Goal: Task Accomplishment & Management: Manage account settings

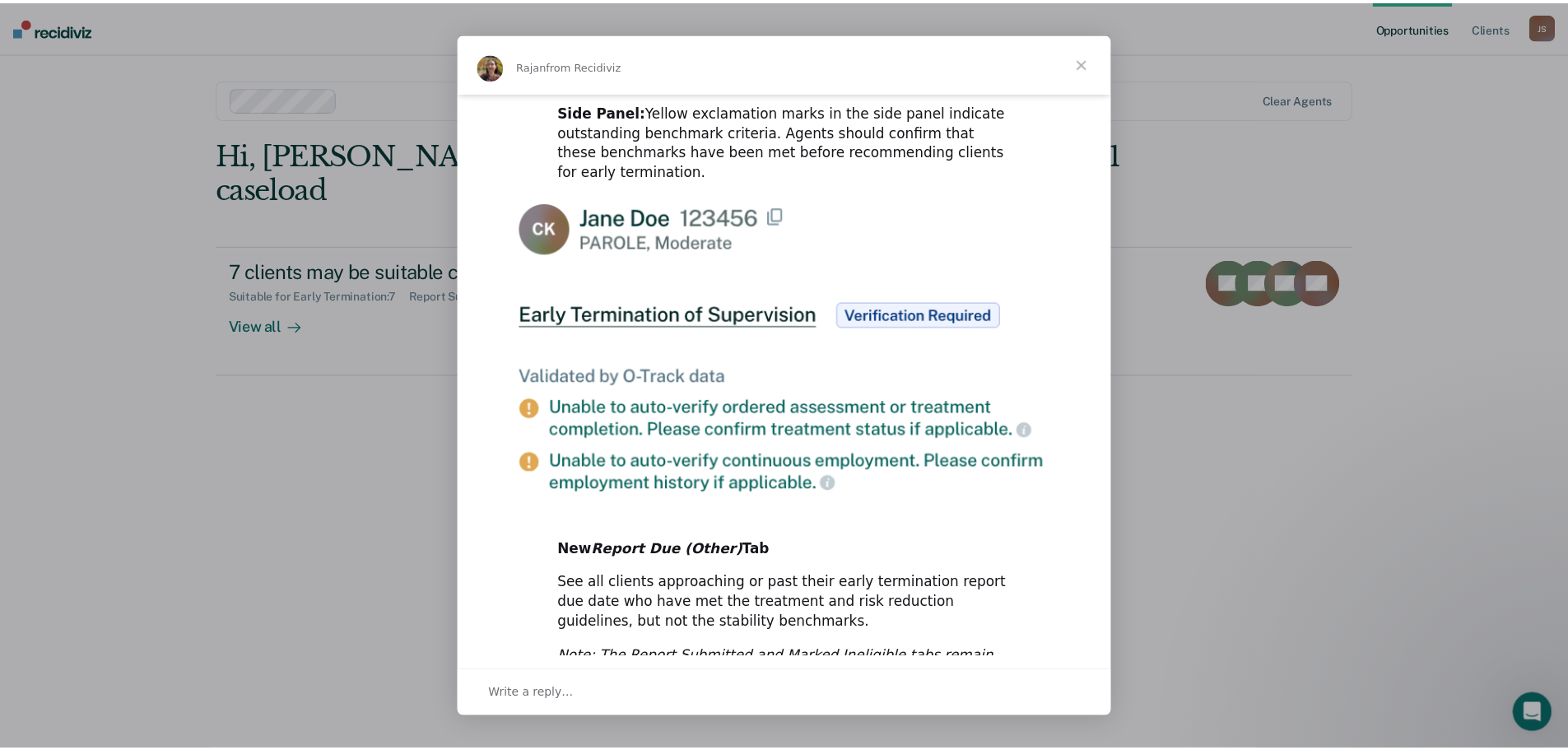
scroll to position [757, 0]
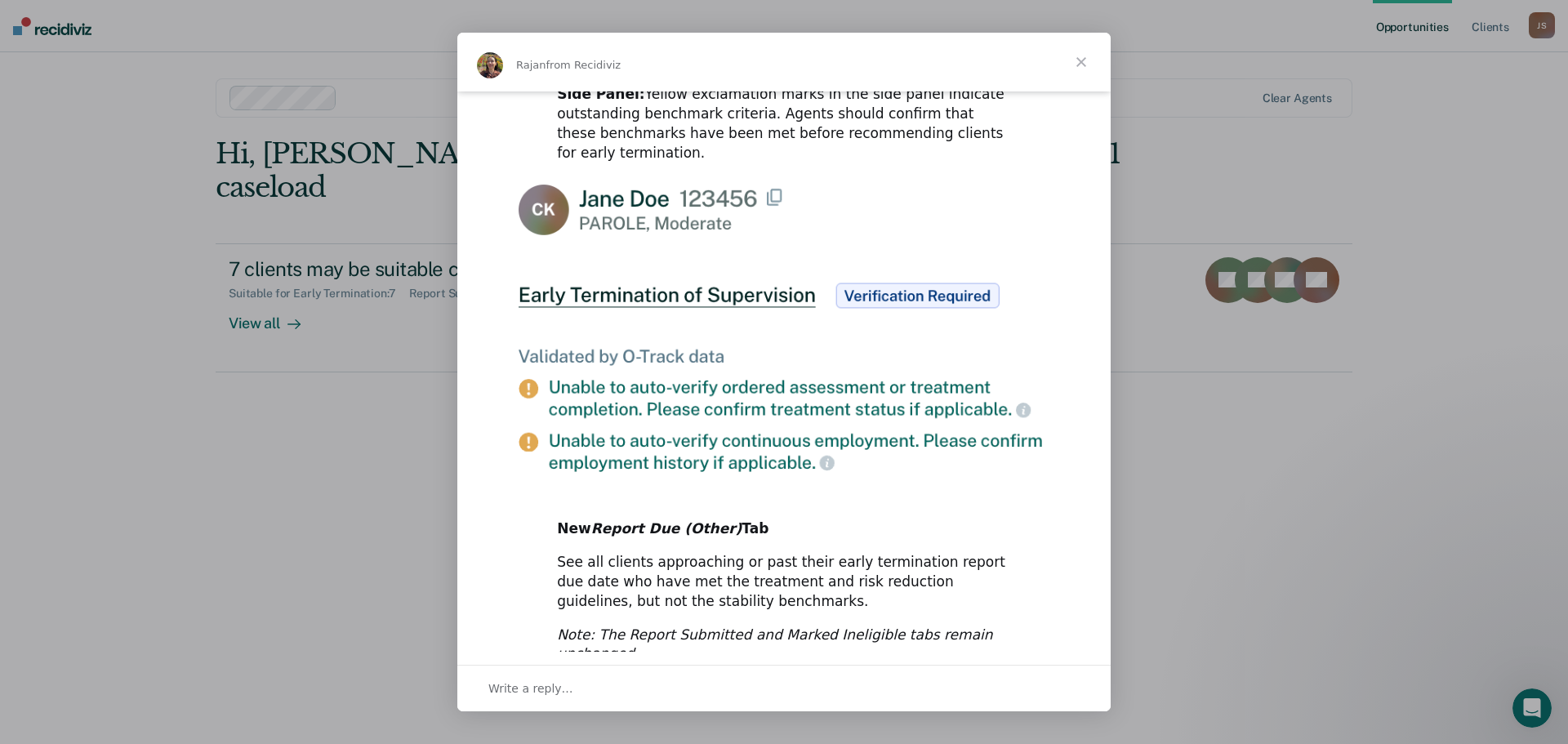
click at [1082, 61] on span "Close" at bounding box center [1081, 62] width 59 height 59
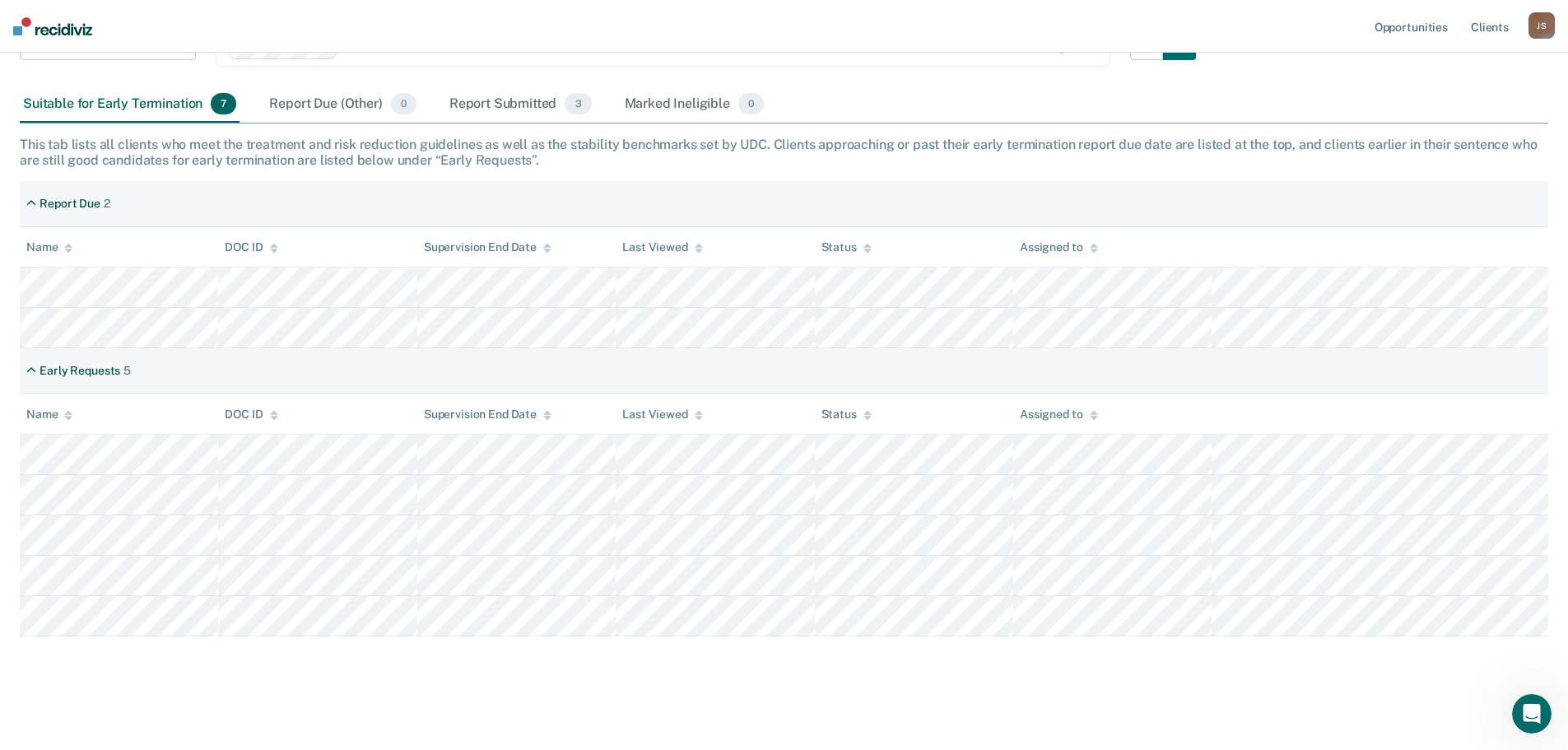
scroll to position [199, 0]
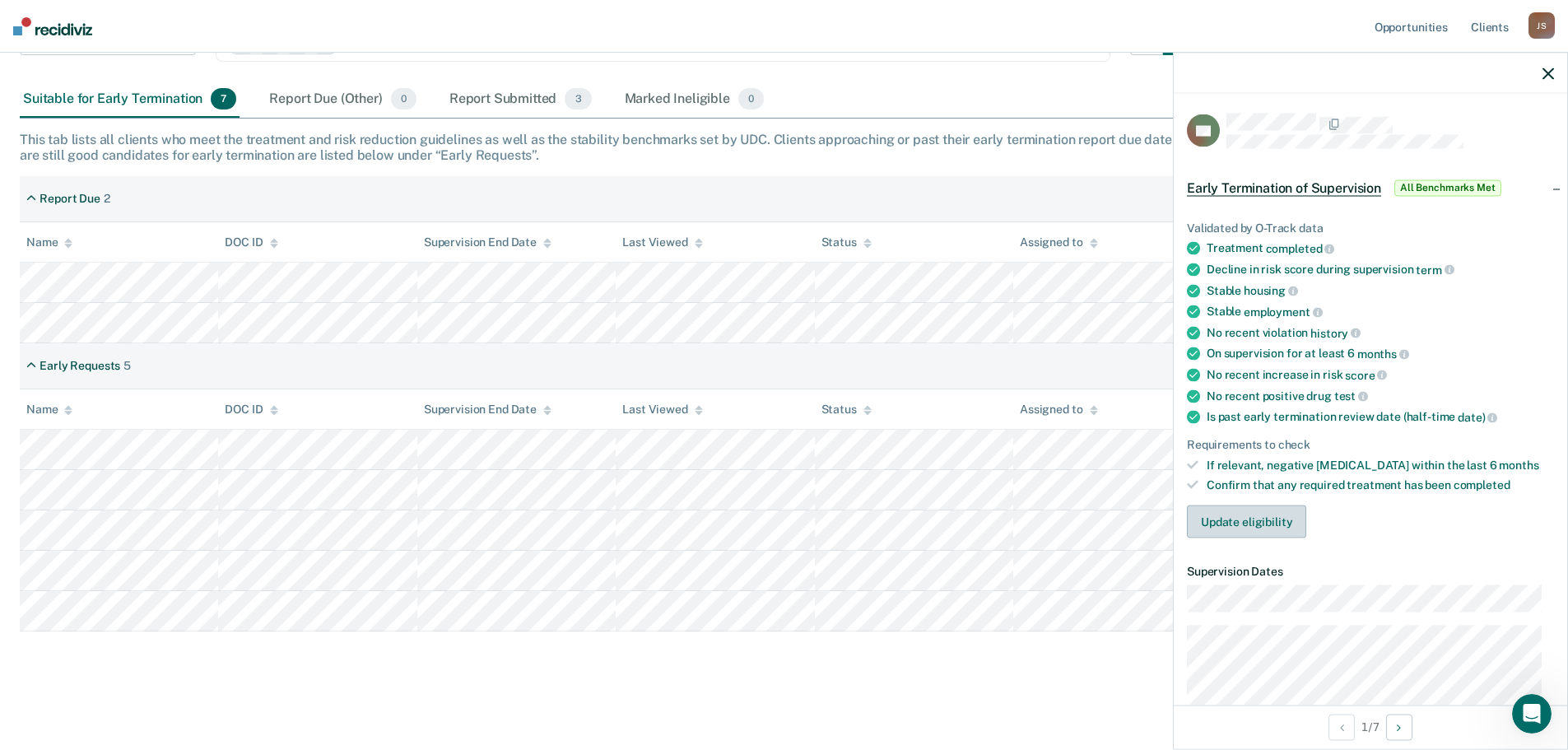
click at [1250, 524] on button "Update eligibility" at bounding box center [1246, 522] width 120 height 33
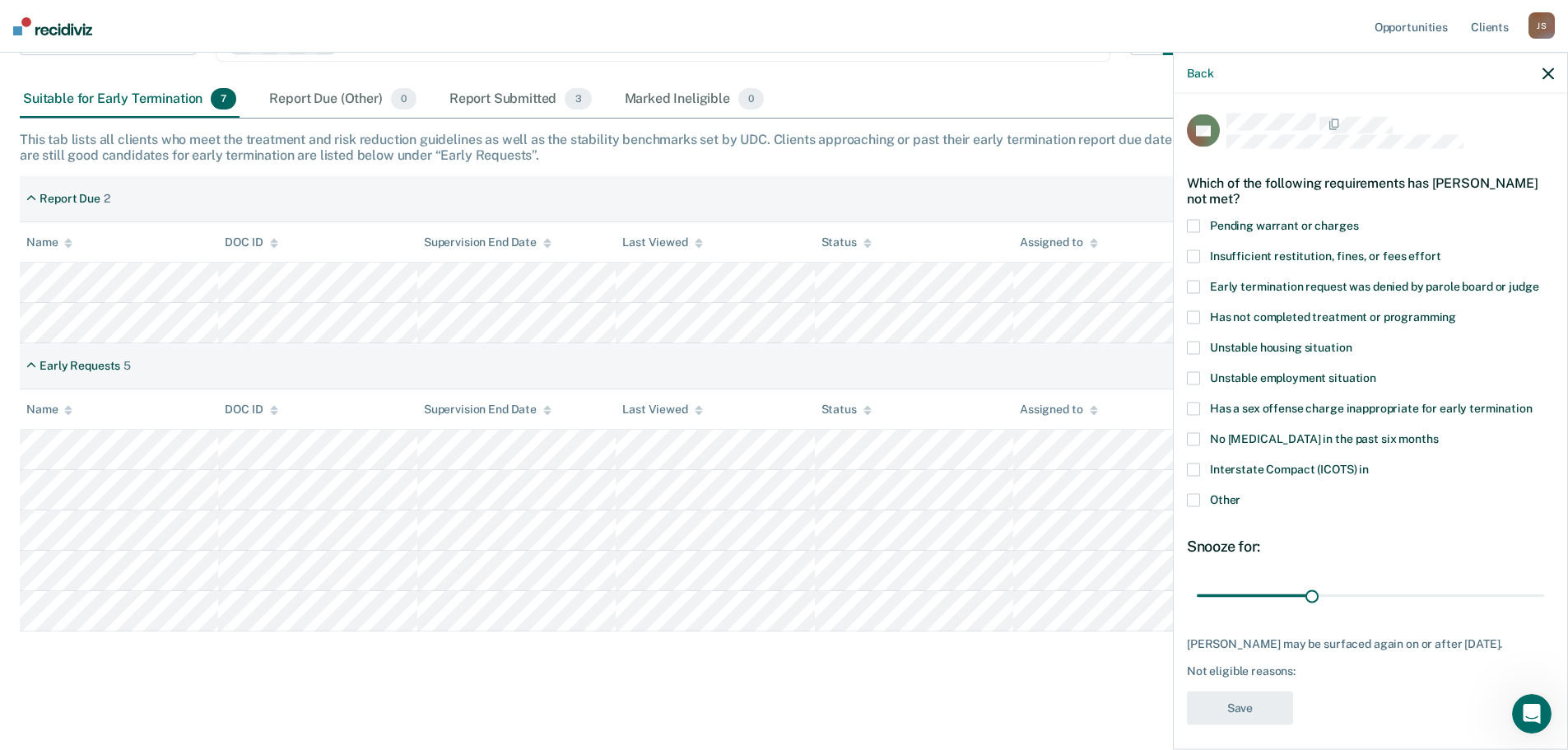
click at [1193, 226] on span at bounding box center [1194, 226] width 14 height 14
click at [1358, 219] on input "Pending warrant or charges" at bounding box center [1358, 219] width 0 height 0
click at [1247, 703] on button "Save" at bounding box center [1240, 708] width 106 height 34
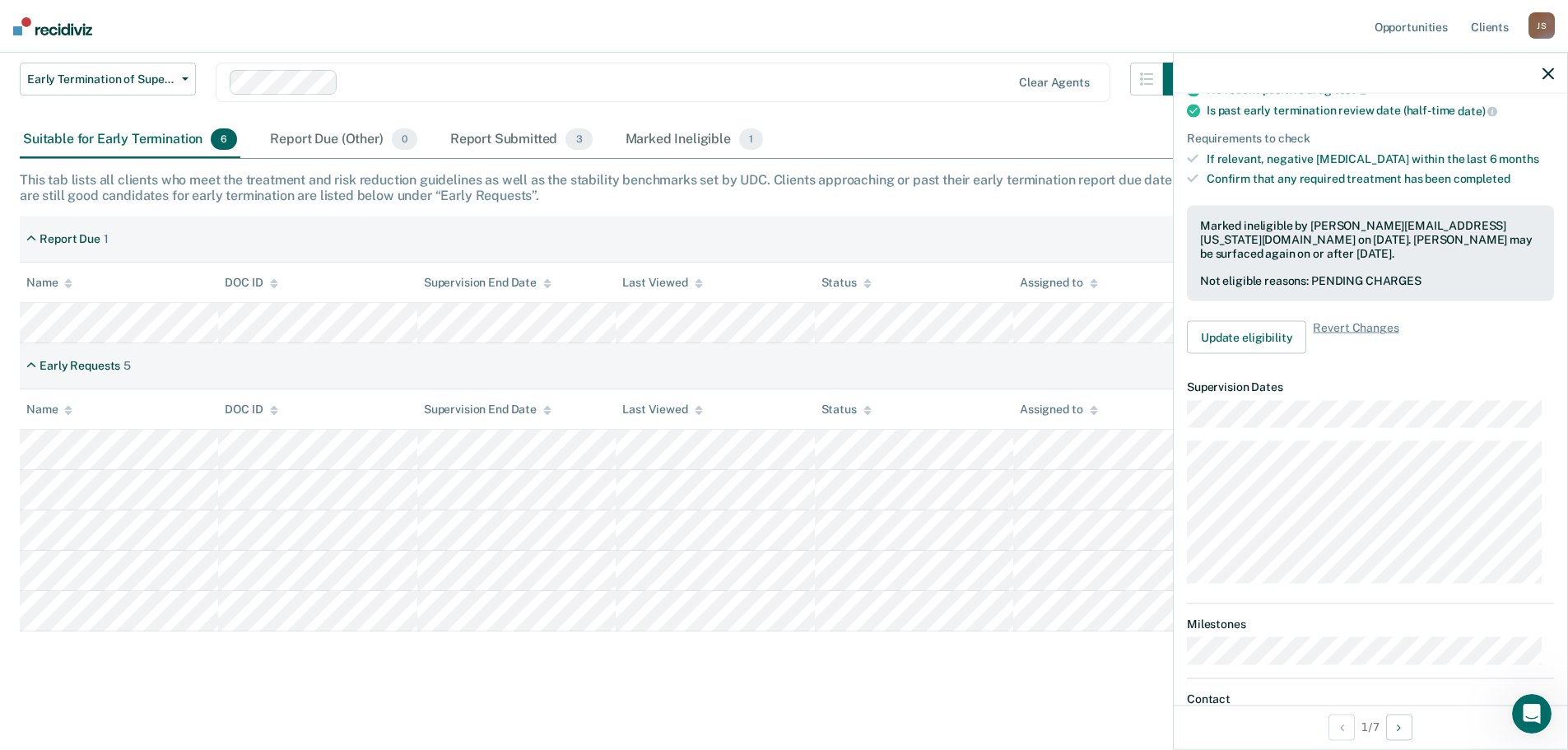
scroll to position [0, 0]
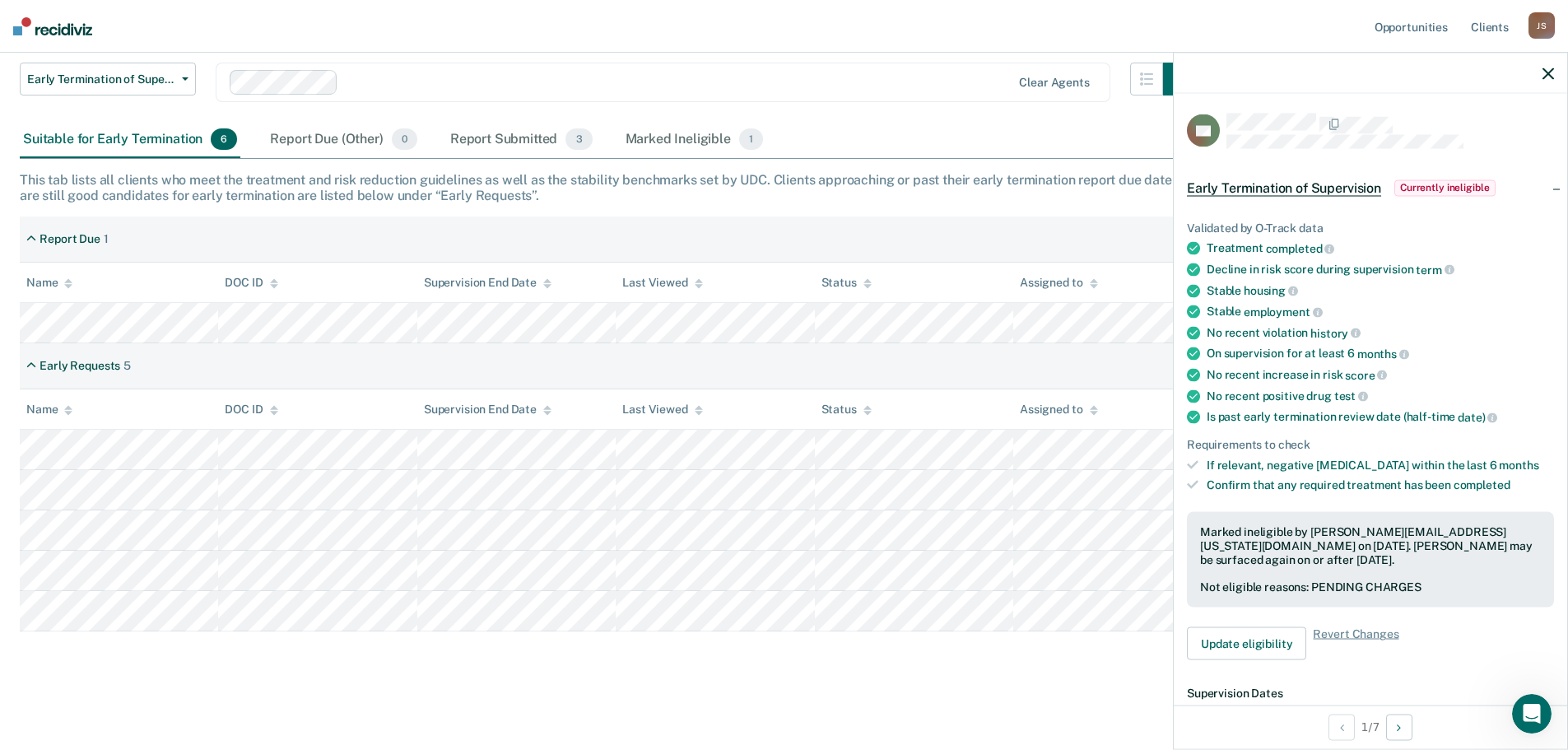
click at [1544, 72] on icon "button" at bounding box center [1548, 74] width 12 height 12
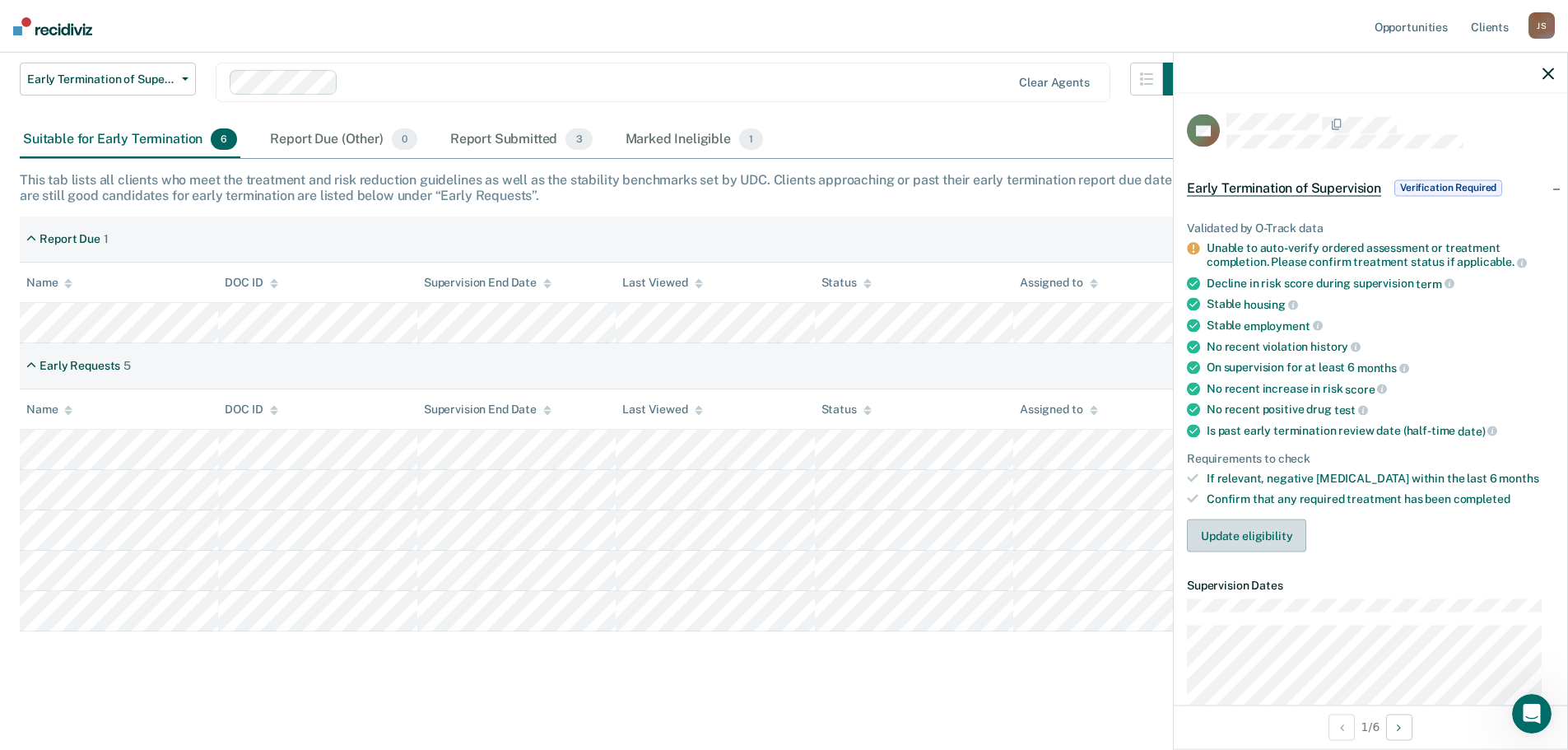
click at [1229, 535] on button "Update eligibility" at bounding box center [1246, 535] width 120 height 33
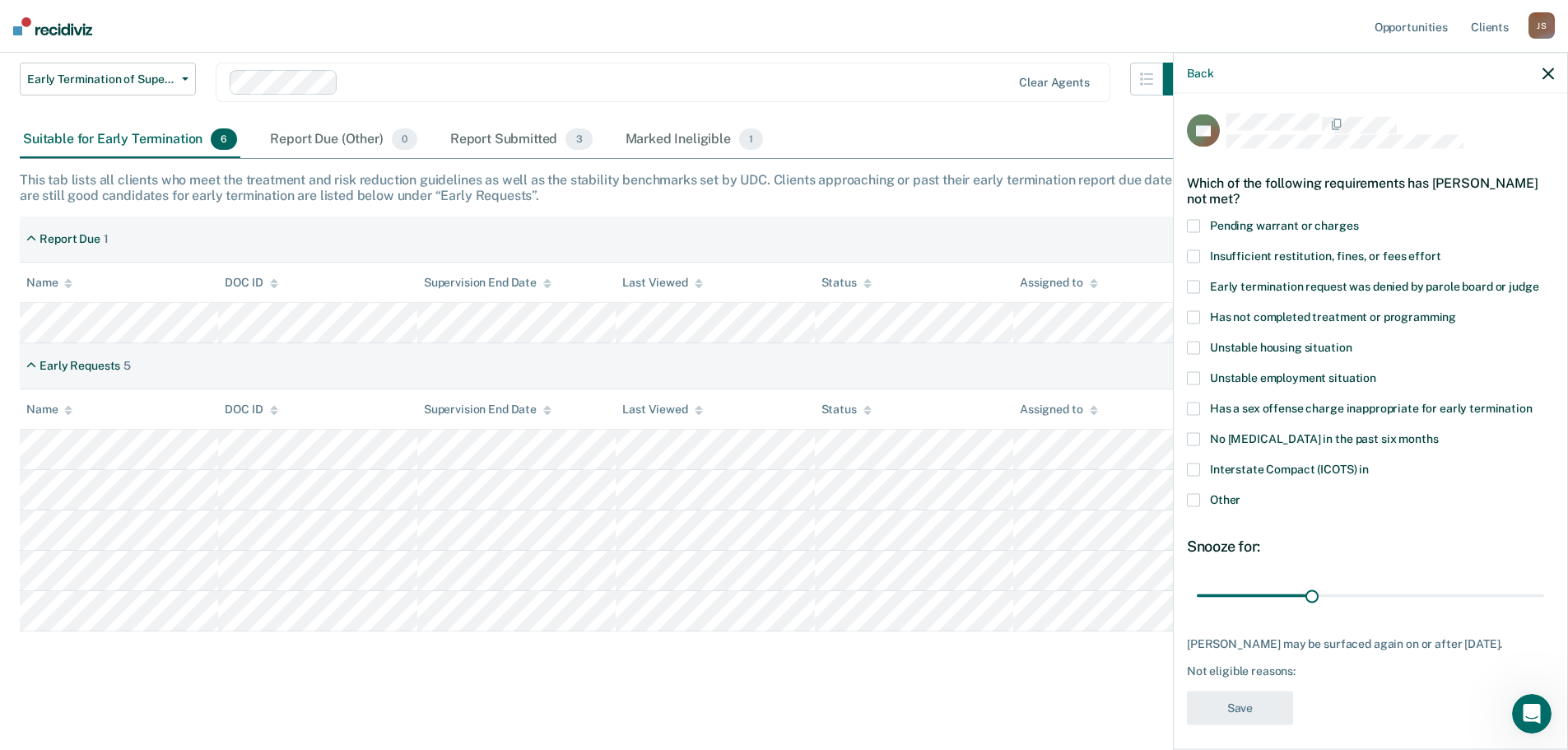
click at [1196, 503] on span at bounding box center [1194, 500] width 14 height 14
click at [1240, 493] on input "Other" at bounding box center [1240, 493] width 0 height 0
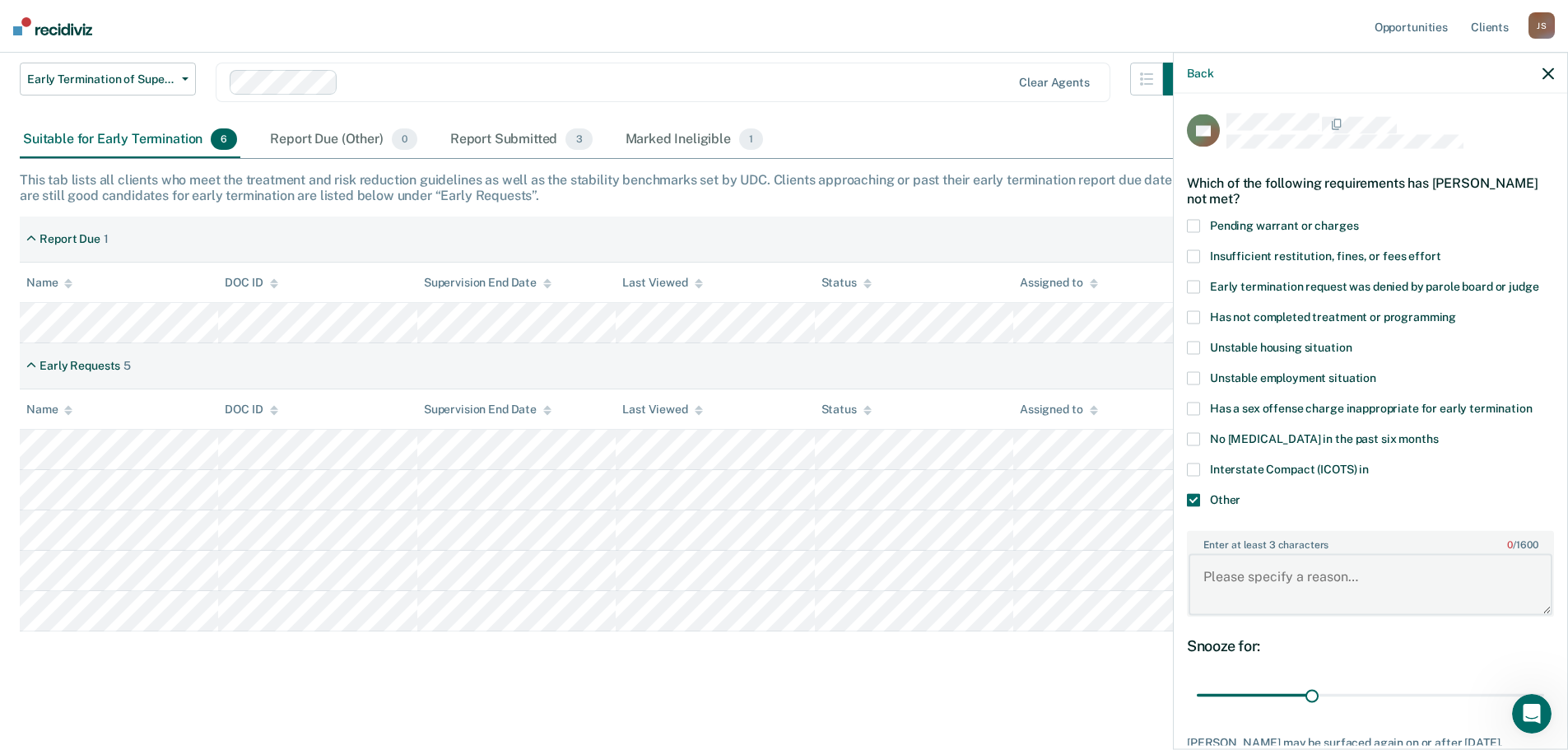
click at [1280, 580] on textarea "Enter at least 3 characters 0 / 1600" at bounding box center [1370, 585] width 364 height 61
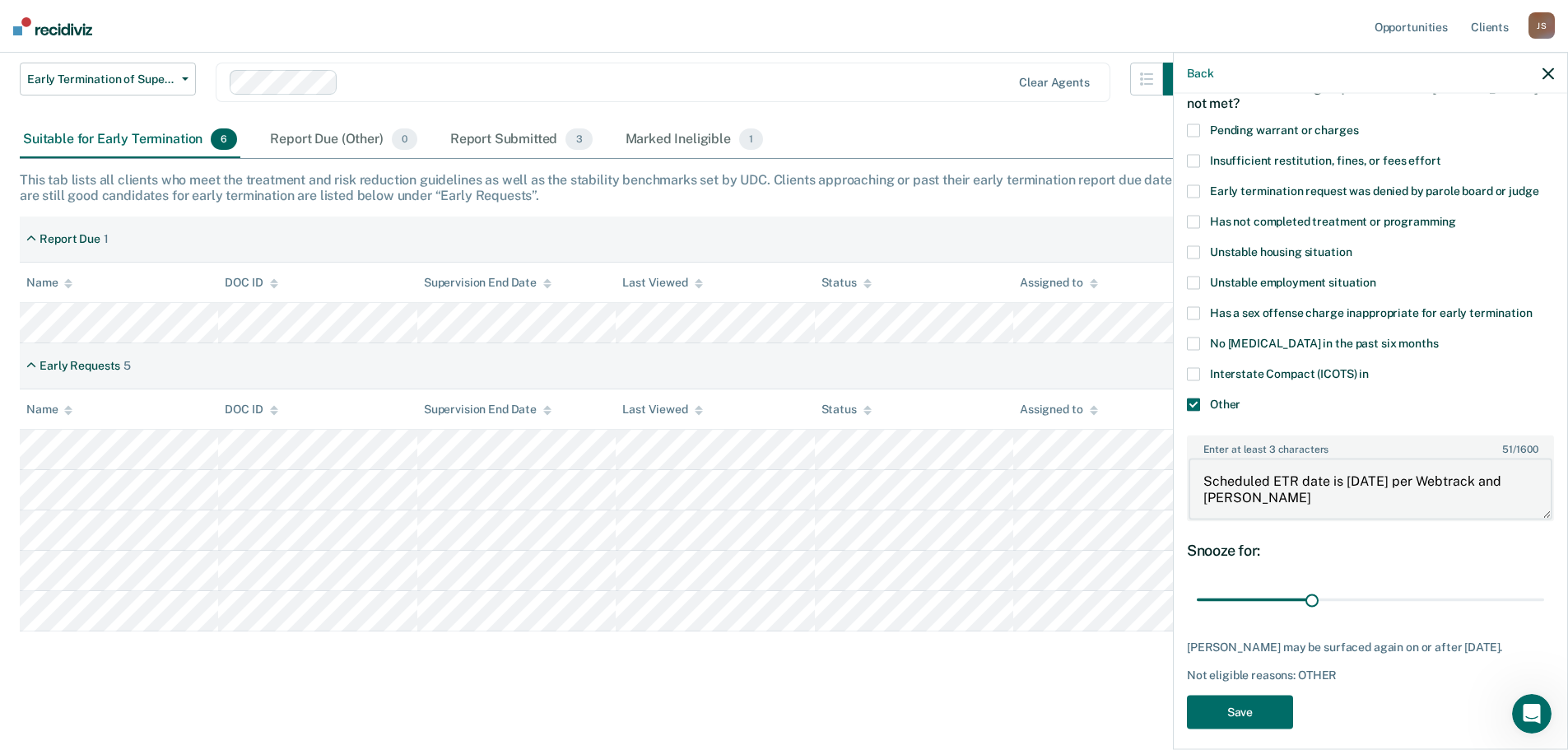
scroll to position [106, 0]
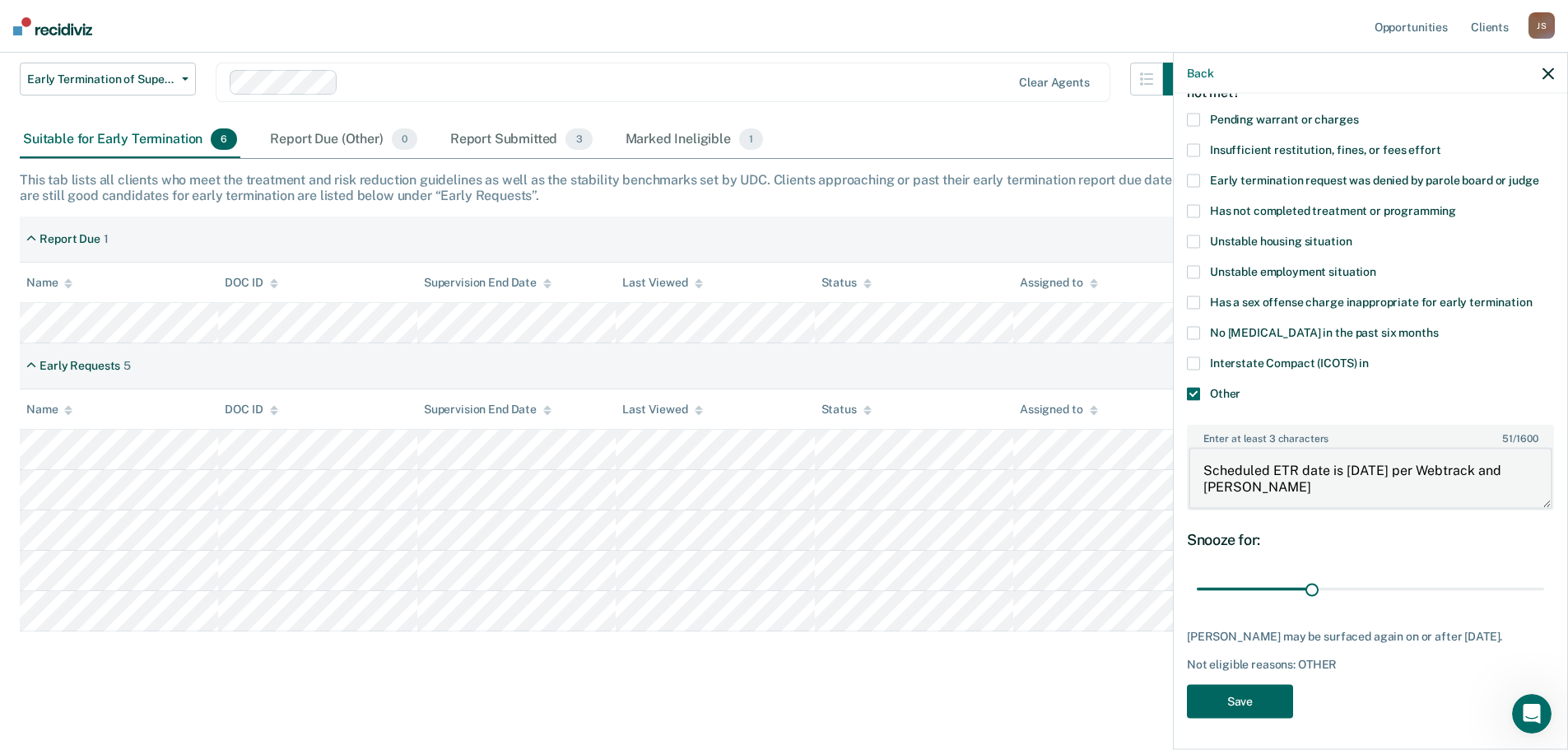
type textarea "Scheduled ETR date is [DATE] per Webtrack and [PERSON_NAME]"
click at [1240, 707] on button "Save" at bounding box center [1240, 701] width 106 height 34
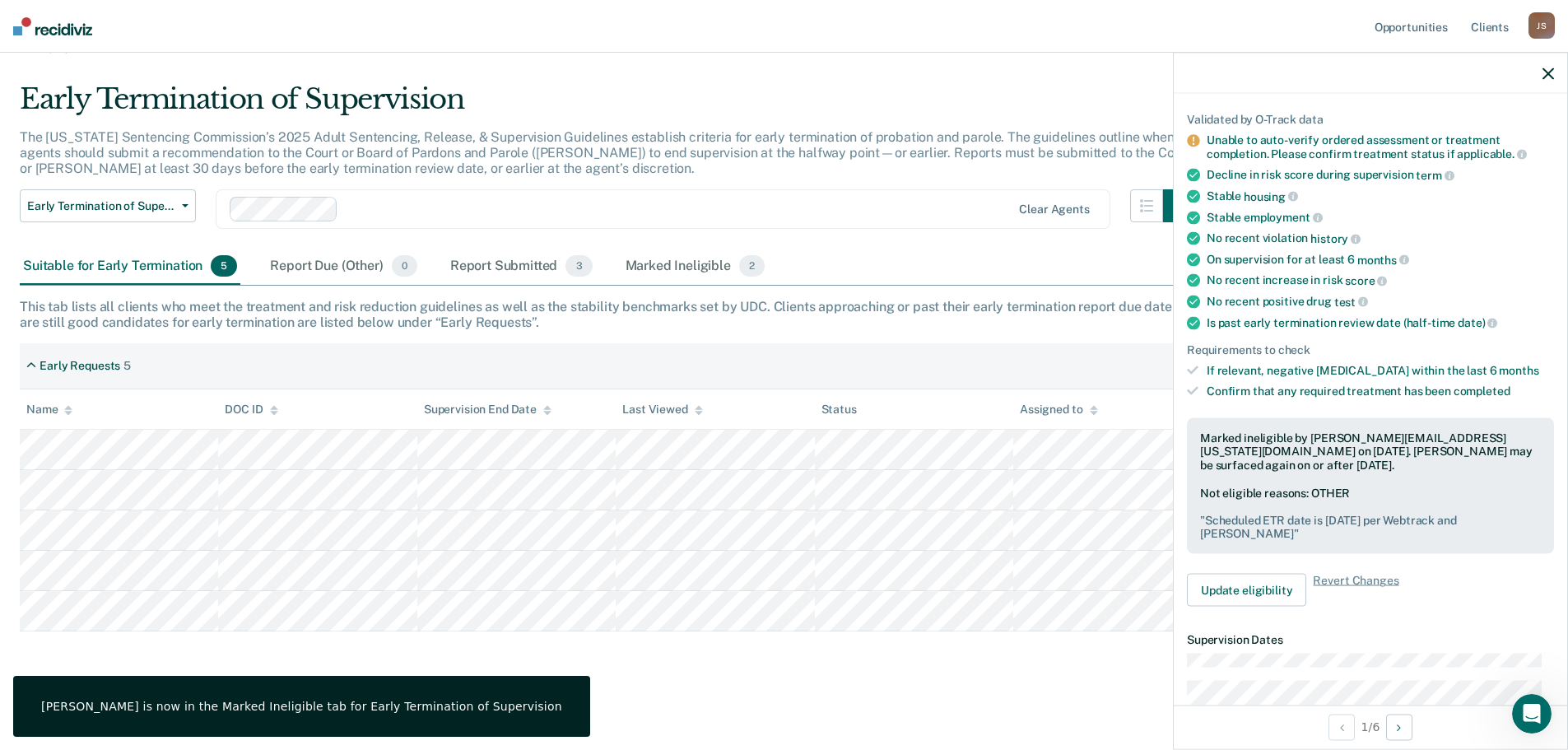
click at [1554, 70] on div at bounding box center [1370, 73] width 394 height 41
click at [1543, 71] on icon "button" at bounding box center [1548, 74] width 12 height 12
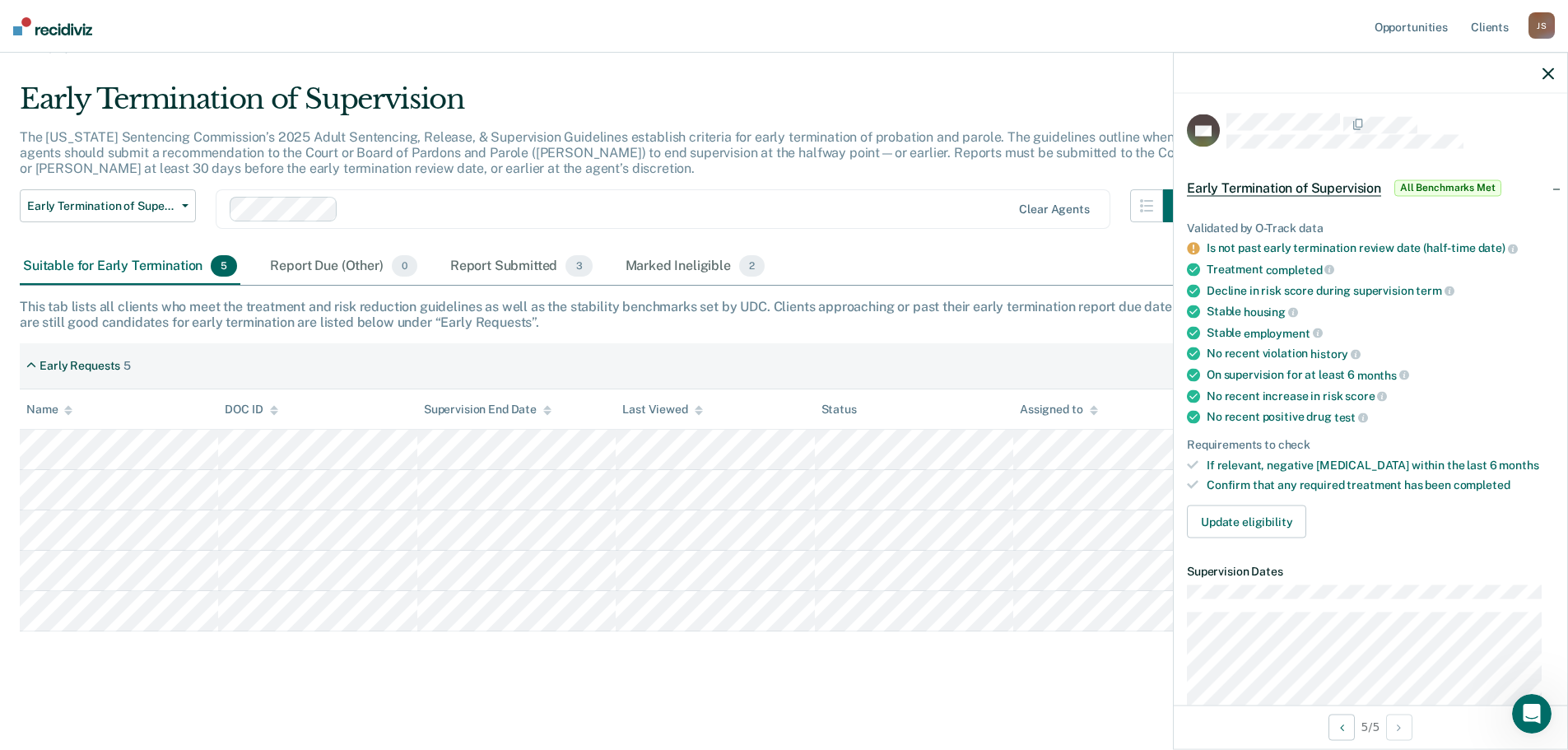
click at [1543, 76] on icon "button" at bounding box center [1548, 74] width 12 height 12
click at [1549, 74] on icon "button" at bounding box center [1548, 74] width 12 height 12
click at [1545, 73] on icon "button" at bounding box center [1548, 74] width 12 height 12
click at [1542, 70] on div at bounding box center [1370, 73] width 394 height 41
click at [1543, 70] on icon "button" at bounding box center [1548, 74] width 12 height 12
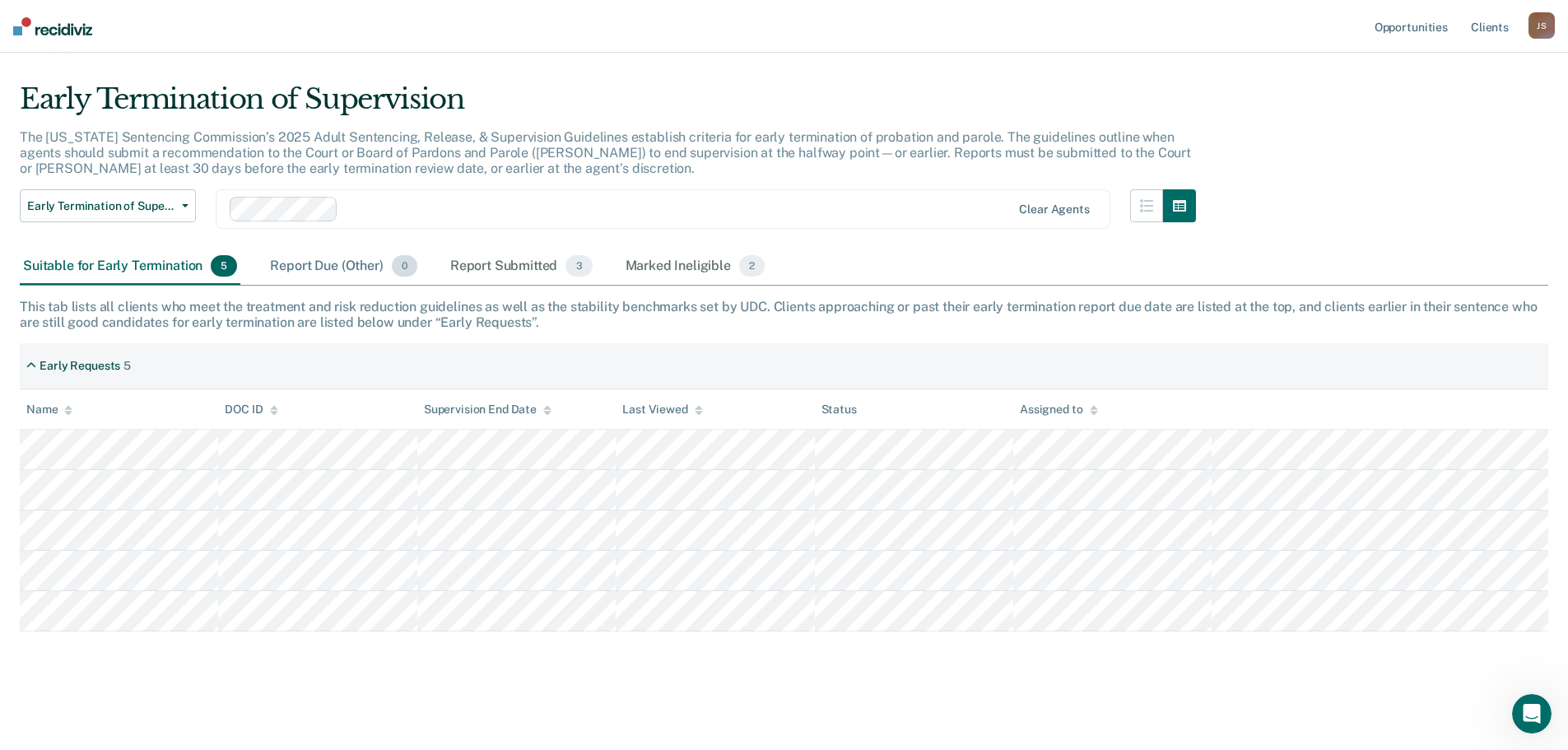
click at [328, 266] on div "Report Due (Other) 0" at bounding box center [343, 266] width 153 height 36
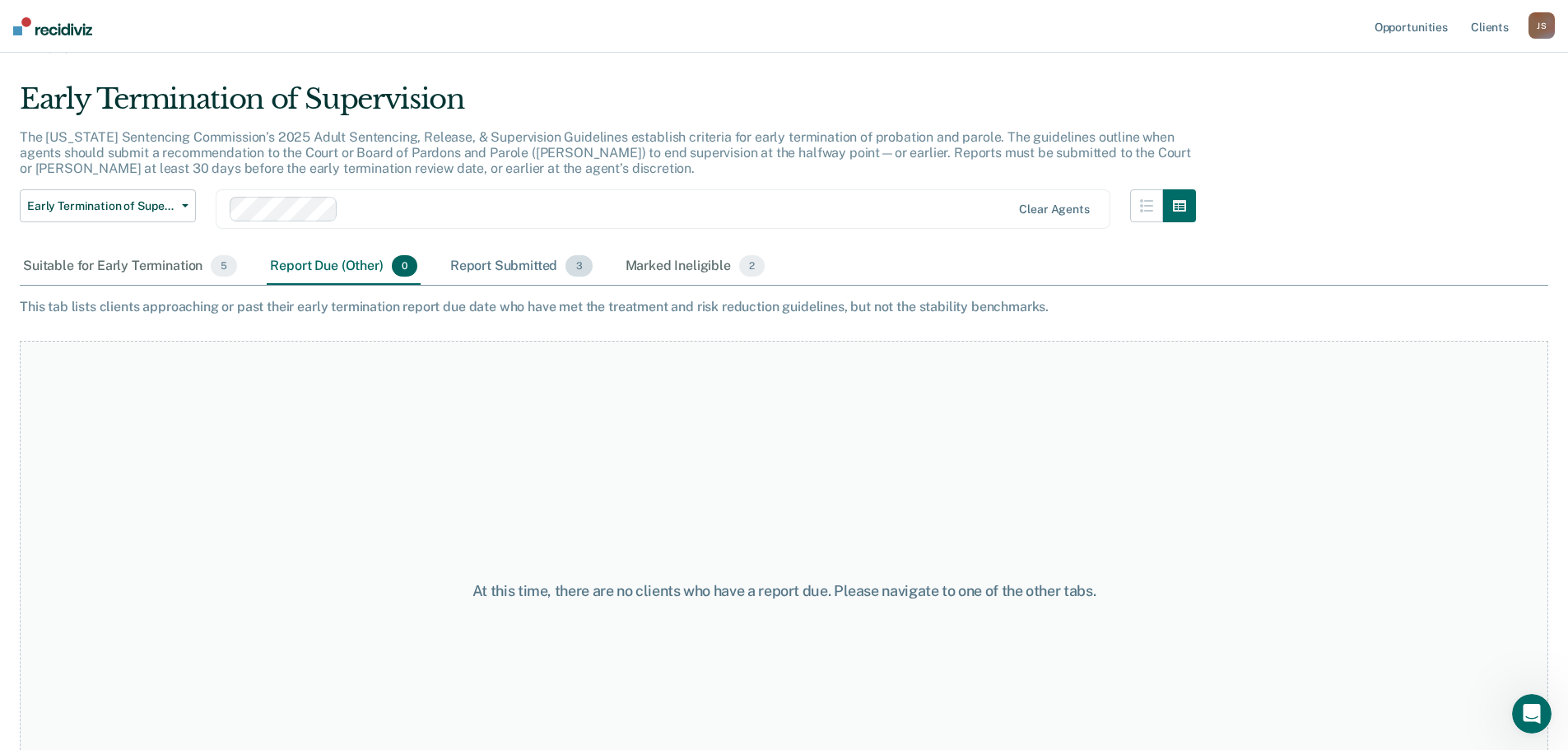
click at [493, 263] on div "Report Submitted 3" at bounding box center [522, 266] width 149 height 36
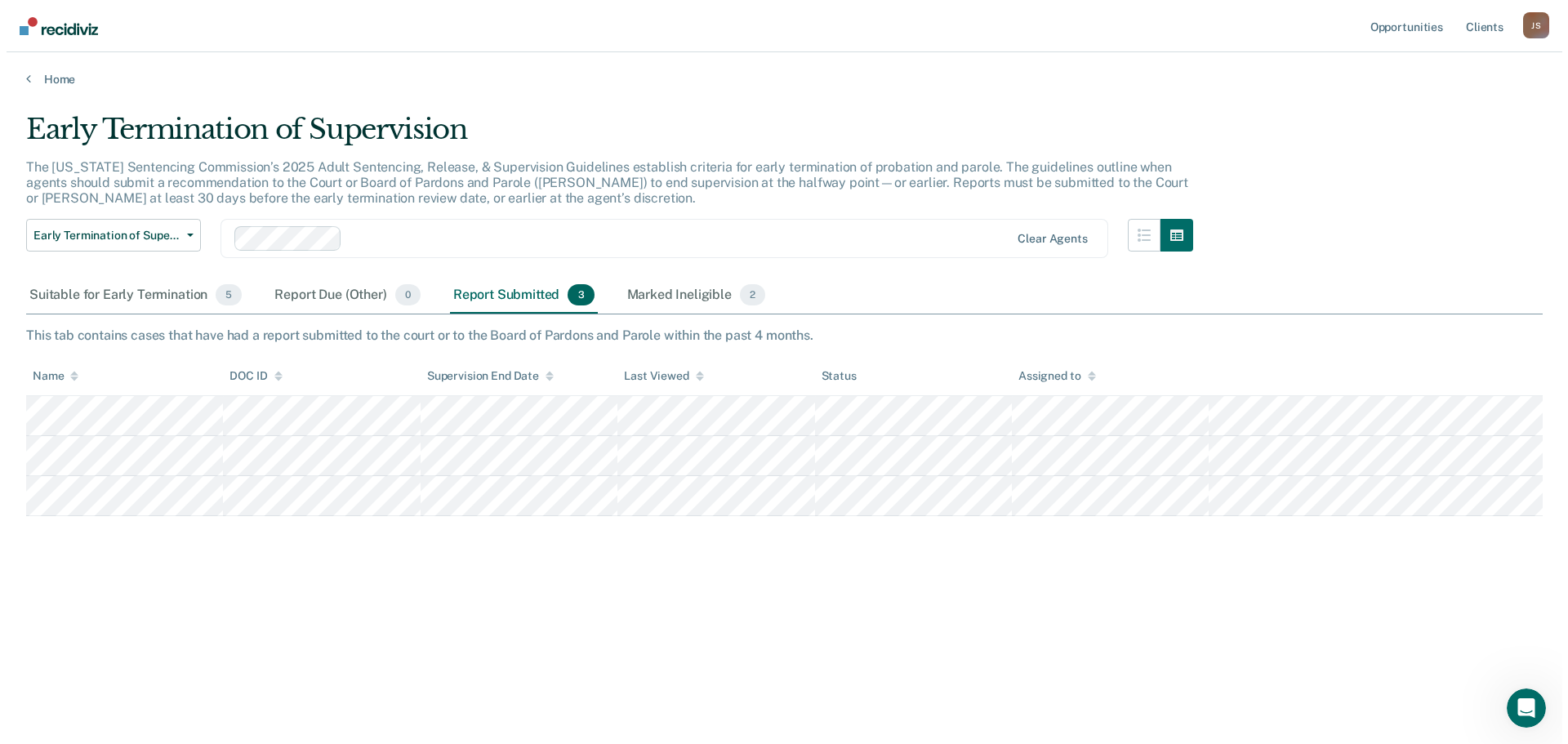
scroll to position [0, 0]
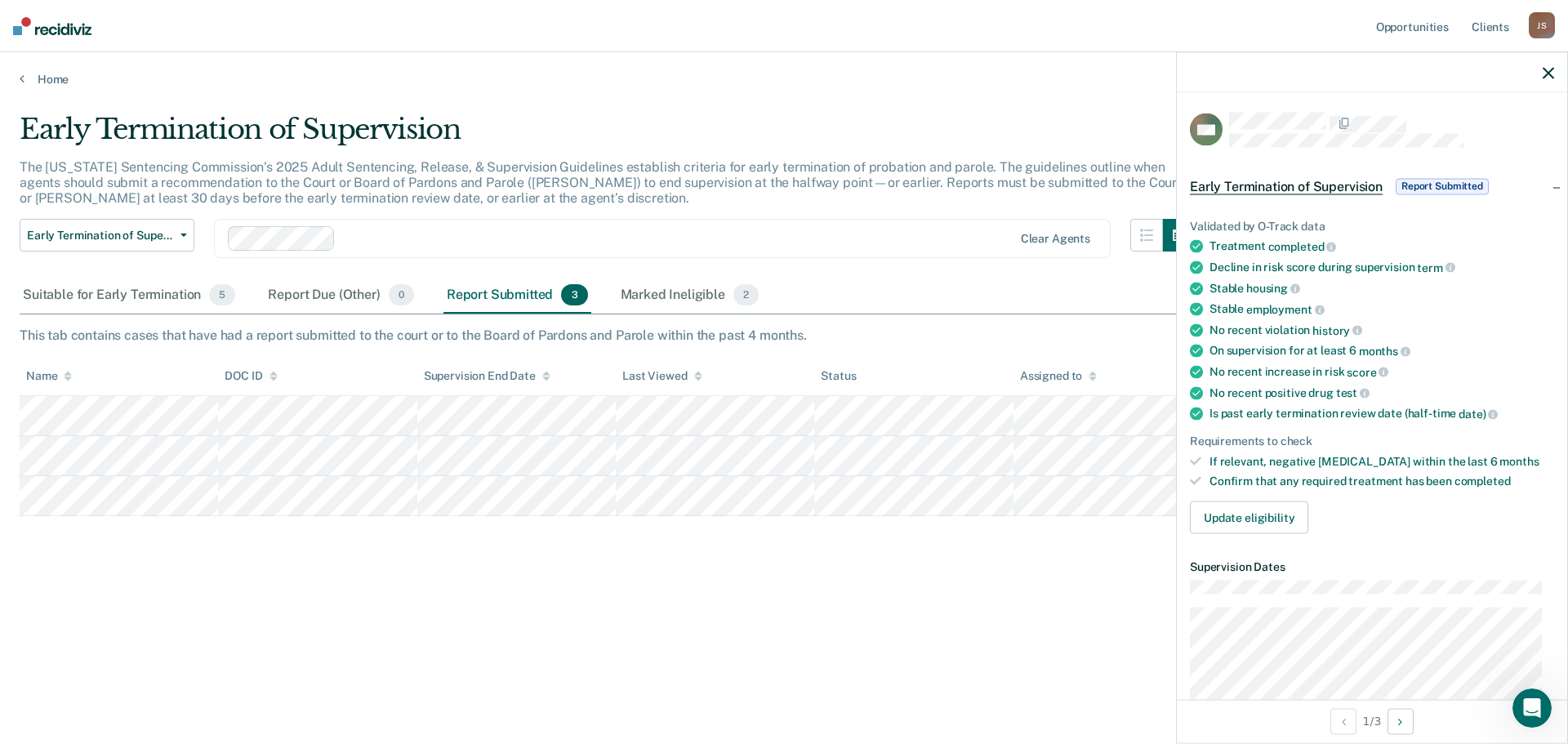
click at [1545, 73] on icon "button" at bounding box center [1549, 73] width 12 height 12
click at [1544, 71] on icon "button" at bounding box center [1549, 73] width 12 height 12
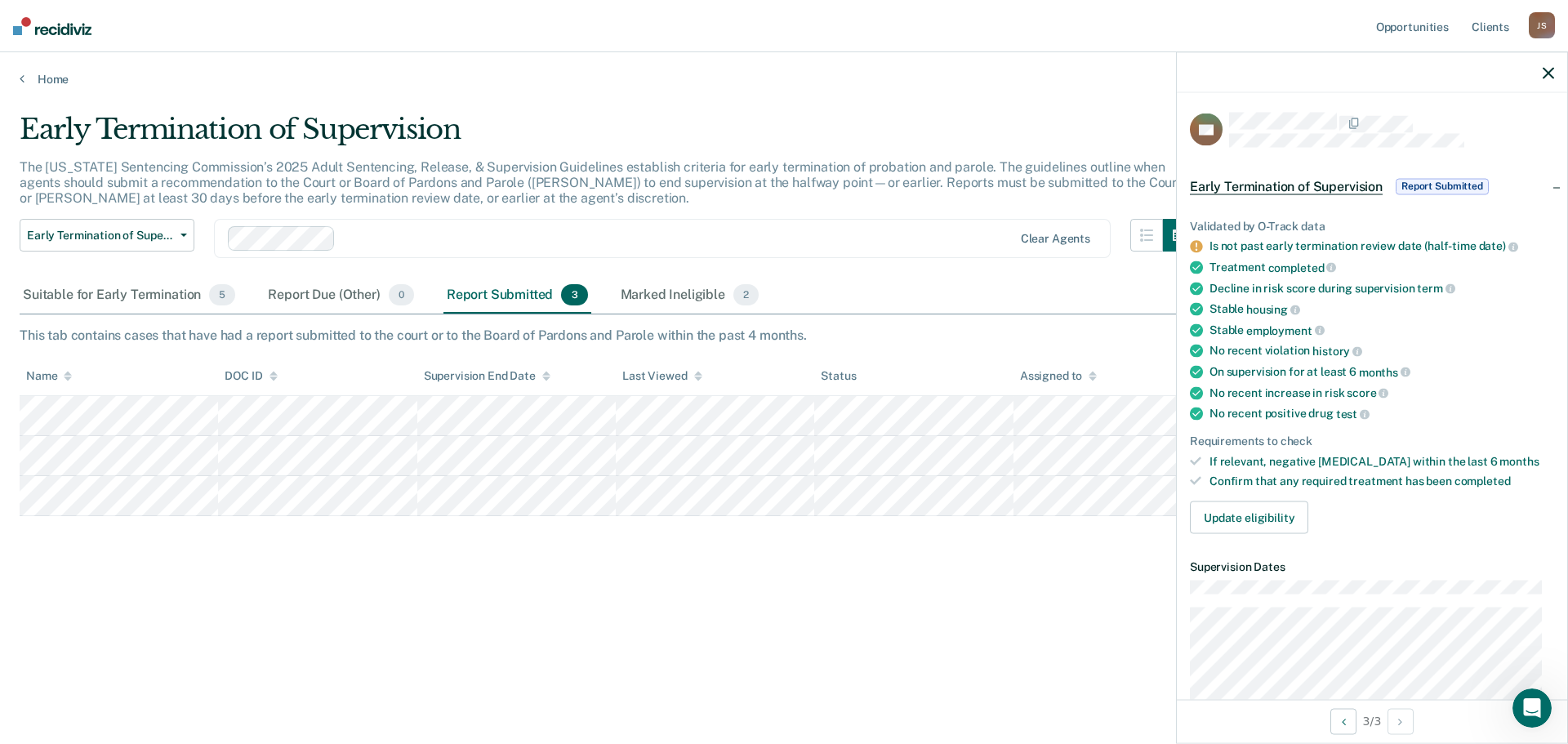
click at [1542, 72] on div at bounding box center [1373, 72] width 391 height 40
click at [1549, 73] on icon "button" at bounding box center [1549, 73] width 12 height 12
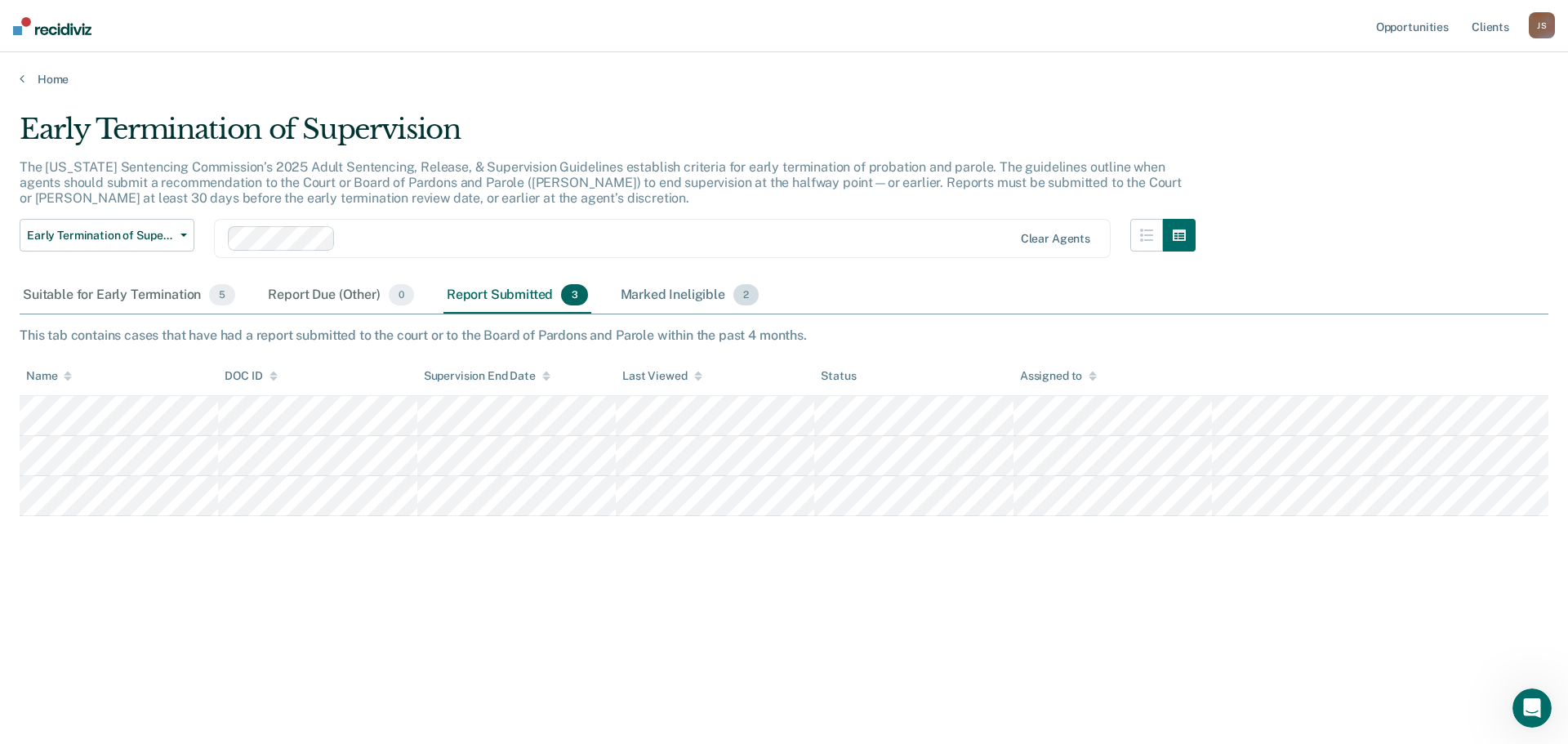
click at [673, 286] on div "Marked Ineligible 2" at bounding box center [690, 295] width 146 height 36
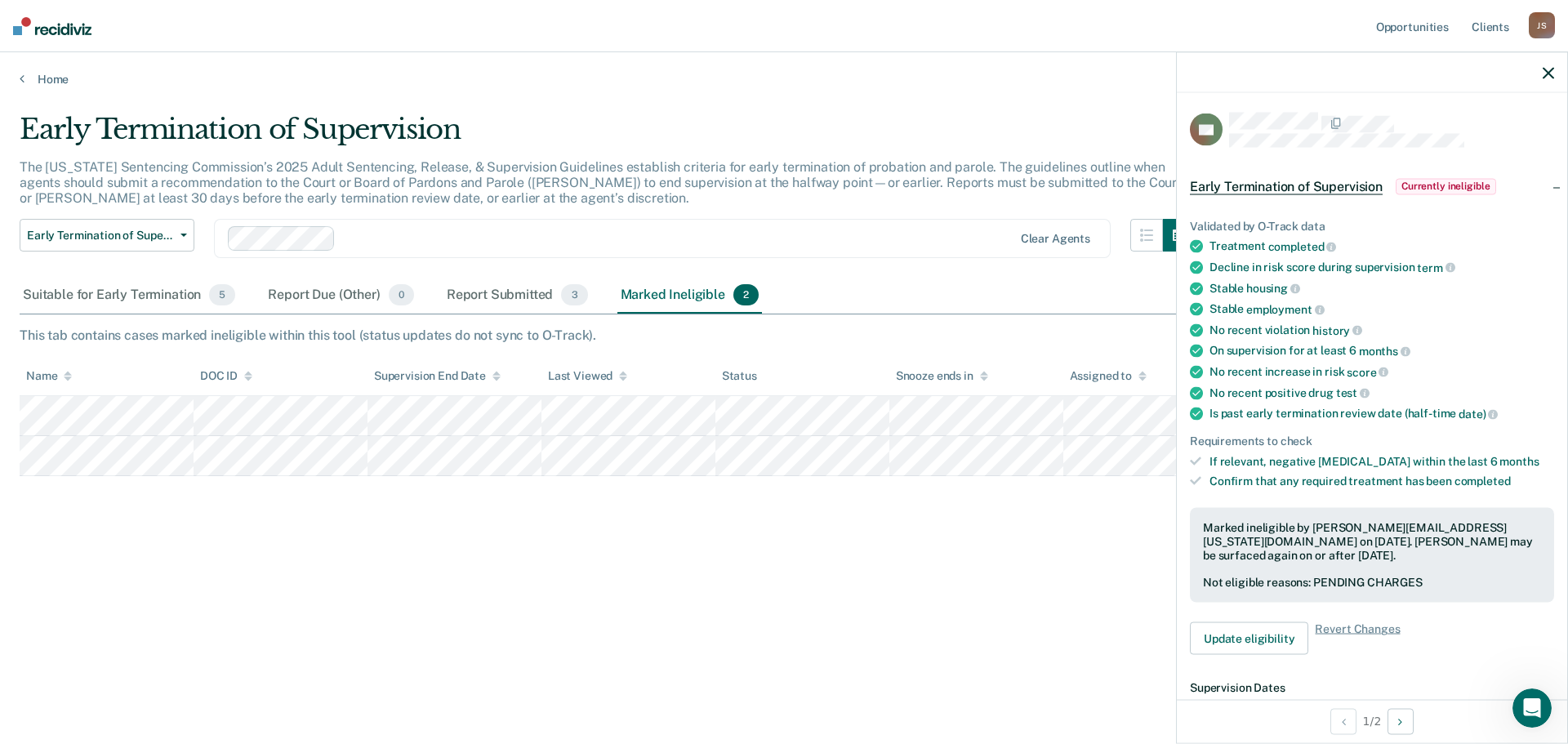
click at [1544, 74] on icon "button" at bounding box center [1549, 73] width 12 height 12
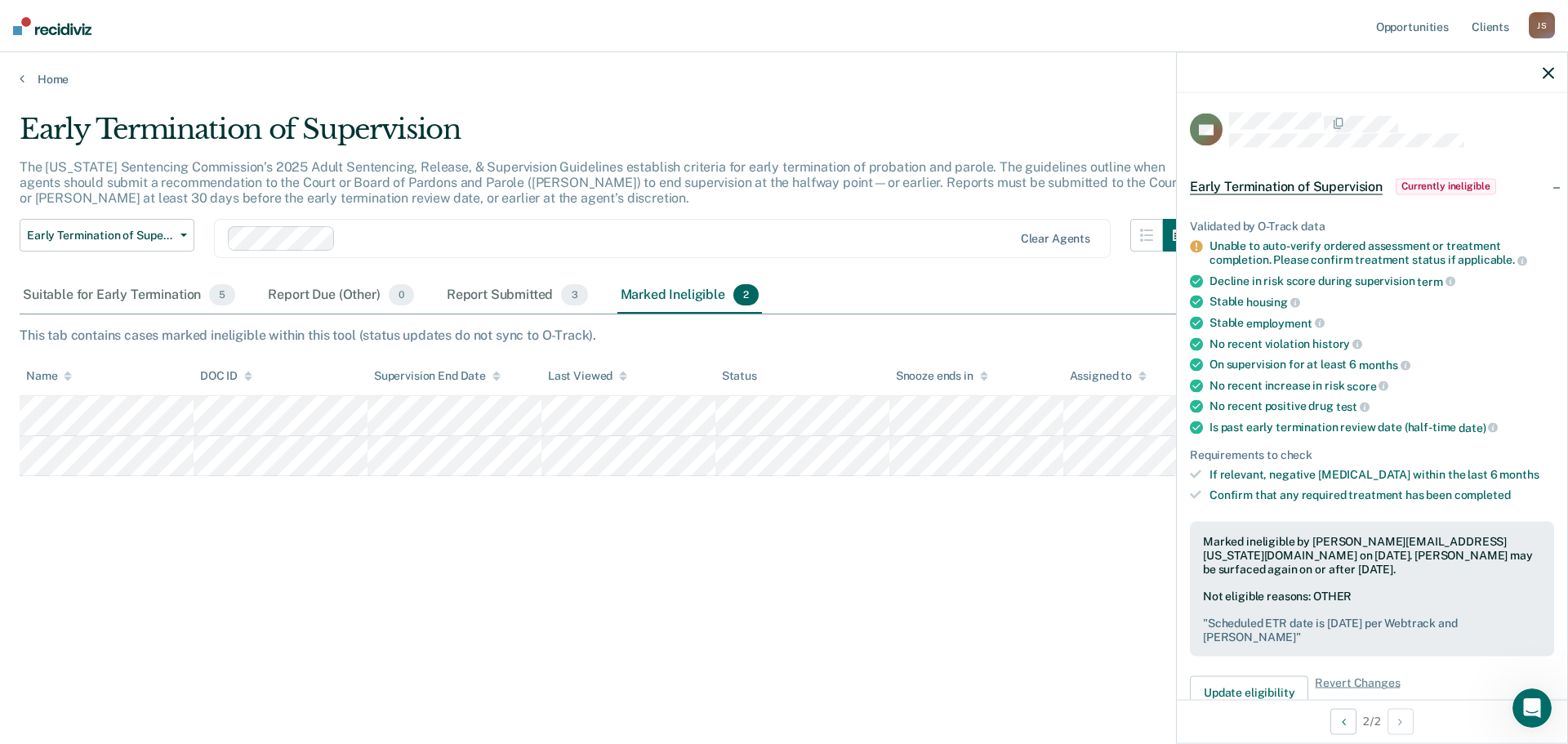
click at [1548, 69] on icon "button" at bounding box center [1549, 73] width 12 height 12
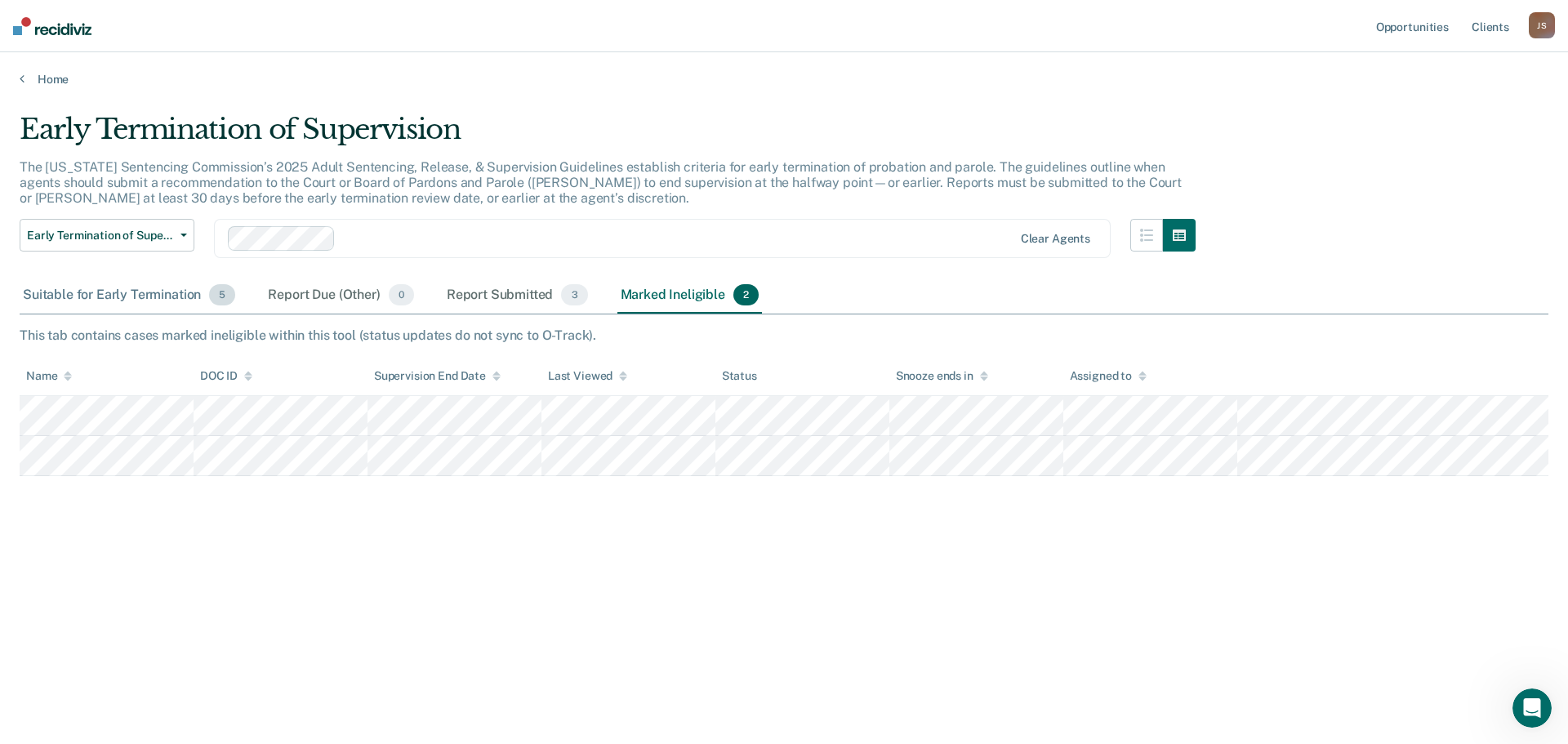
click at [162, 295] on div "Suitable for Early Termination 5" at bounding box center [129, 295] width 219 height 36
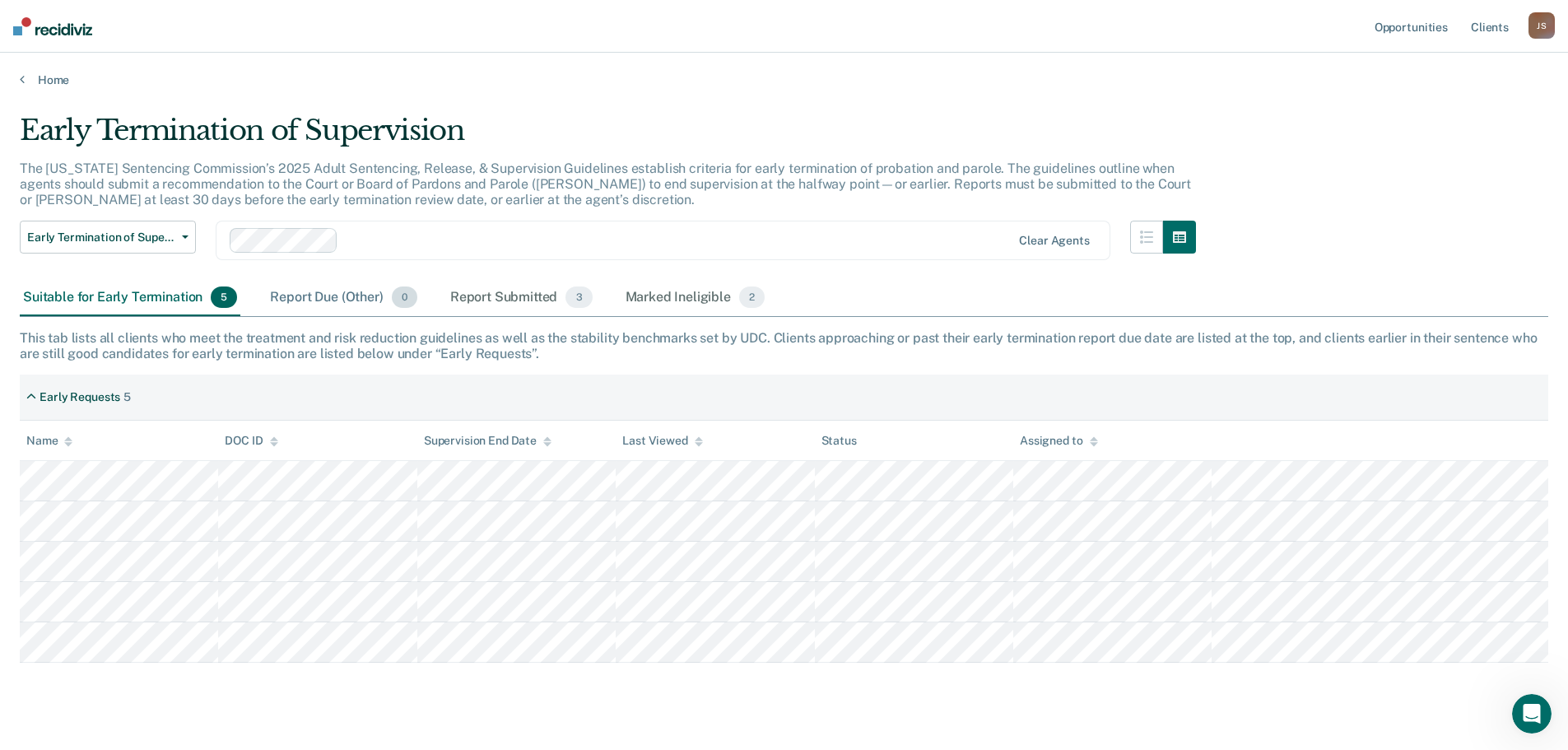
click at [329, 302] on div "Report Due (Other) 0" at bounding box center [343, 298] width 153 height 36
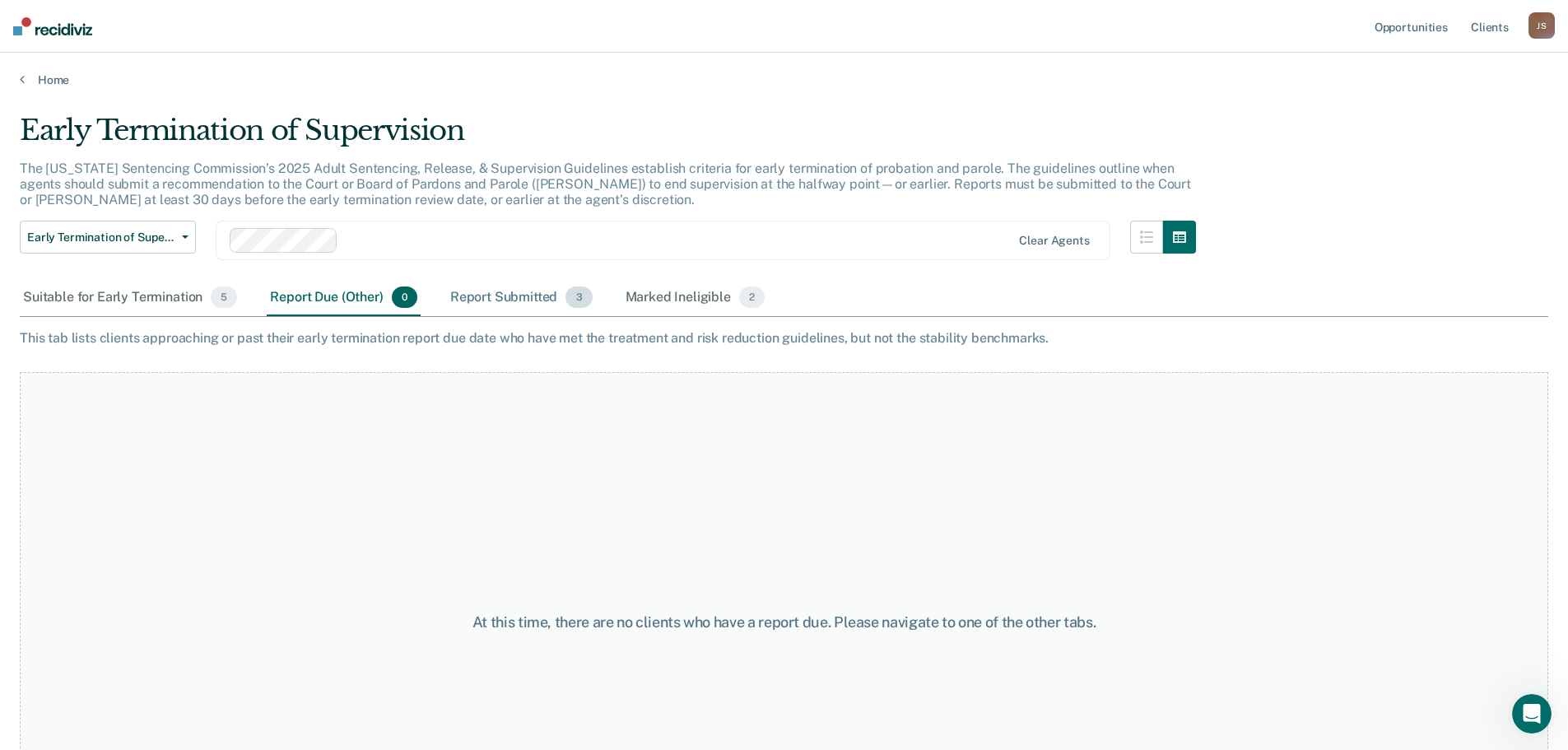
click at [482, 300] on div "Report Submitted 3" at bounding box center [522, 298] width 149 height 36
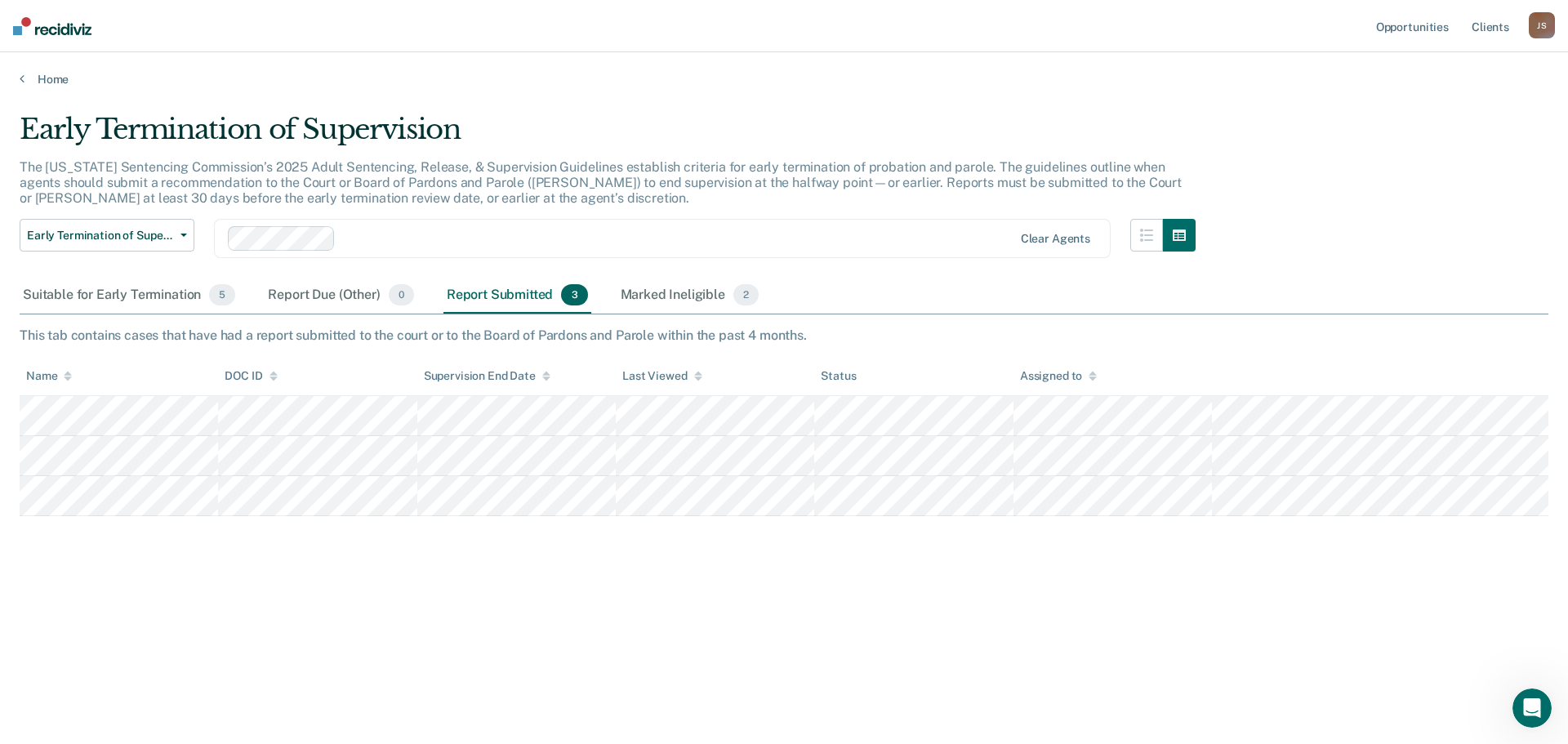
click at [1532, 23] on div "J S" at bounding box center [1542, 25] width 26 height 26
click at [1445, 106] on link "Log Out" at bounding box center [1476, 107] width 131 height 13
